Goal: Task Accomplishment & Management: Manage account settings

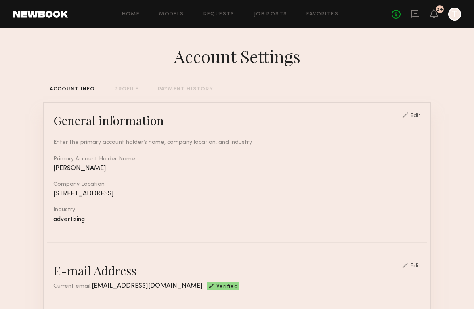
click at [221, 9] on div "Home Models Requests Job Posts Favorites Sign Out No fees up to $5,000 24 T" at bounding box center [264, 14] width 393 height 13
click at [217, 16] on link "Requests" at bounding box center [219, 14] width 31 height 5
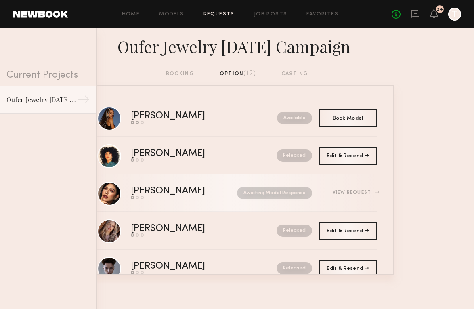
click at [188, 199] on div "Send request Model response Book model" at bounding box center [176, 197] width 90 height 3
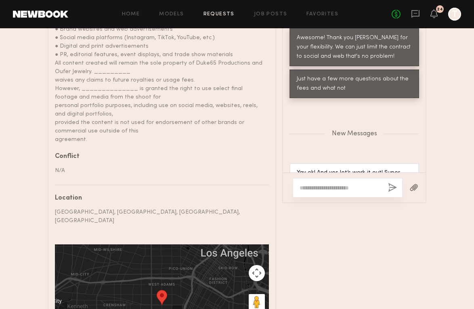
scroll to position [638, 0]
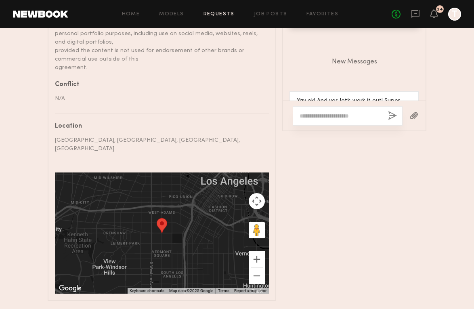
click at [320, 112] on textarea at bounding box center [341, 116] width 82 height 8
type textarea "*"
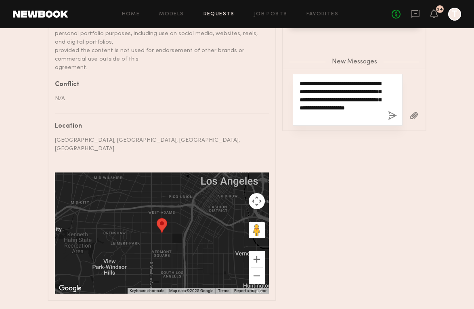
type textarea "**********"
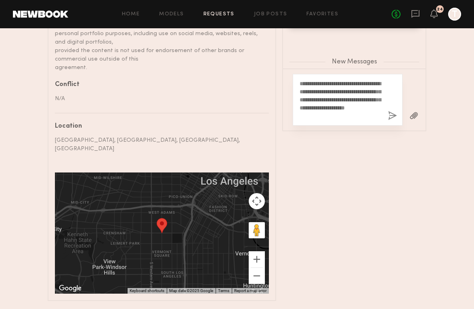
click at [392, 111] on button "button" at bounding box center [392, 116] width 9 height 10
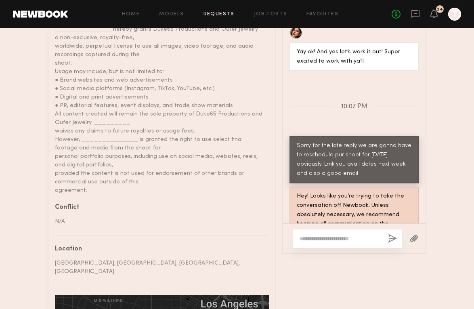
scroll to position [481, 0]
